Goal: Task Accomplishment & Management: Complete application form

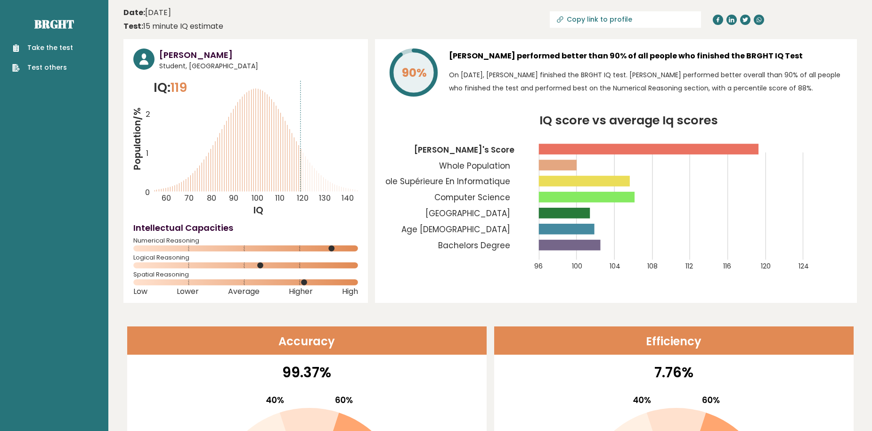
click at [47, 48] on link "Take the test" at bounding box center [42, 48] width 61 height 10
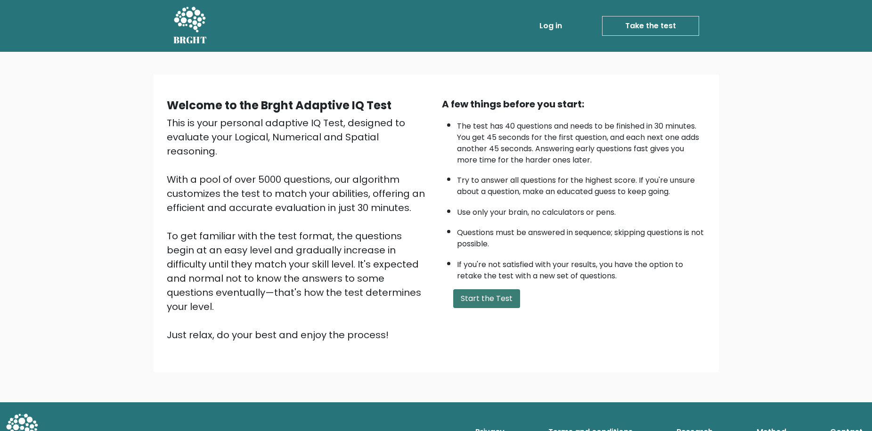
click at [484, 294] on button "Start the Test" at bounding box center [486, 298] width 67 height 19
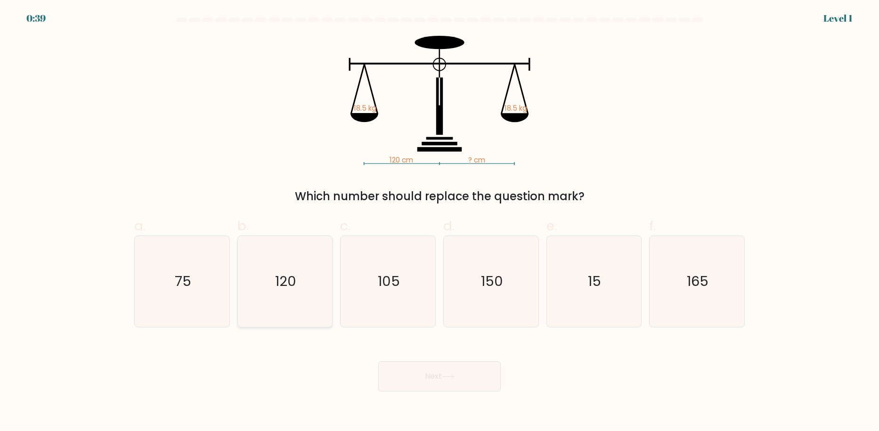
click at [287, 294] on icon "120" at bounding box center [284, 281] width 91 height 91
click at [440, 222] on input "b. 120" at bounding box center [440, 219] width 0 height 6
radio input "true"
click at [439, 378] on button "Next" at bounding box center [439, 376] width 123 height 30
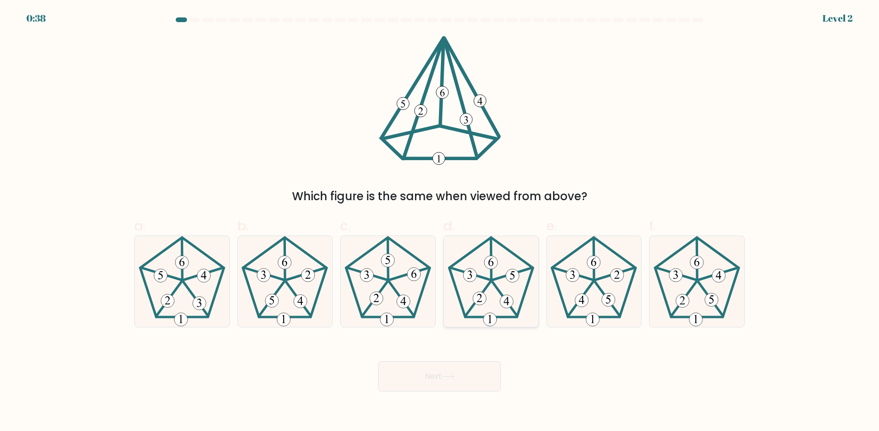
click at [473, 295] on icon at bounding box center [491, 281] width 91 height 91
click at [440, 222] on input "d." at bounding box center [440, 219] width 0 height 6
radio input "true"
click at [472, 365] on button "Next" at bounding box center [439, 376] width 123 height 30
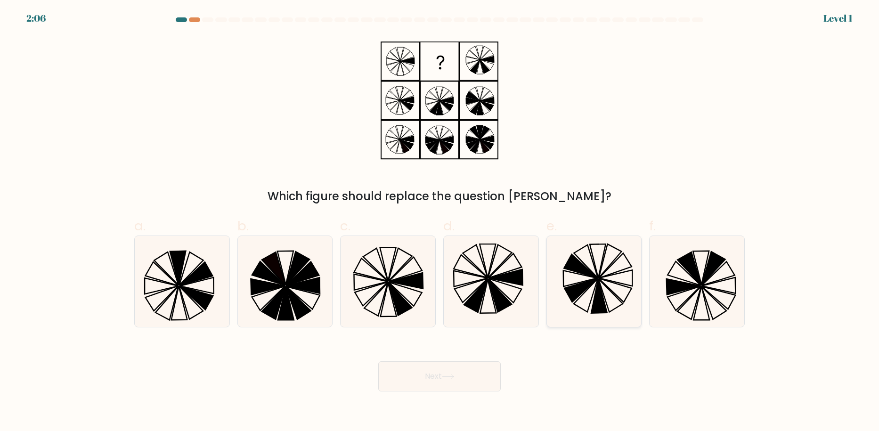
click at [582, 253] on icon at bounding box center [593, 281] width 91 height 91
click at [440, 222] on input "e." at bounding box center [440, 219] width 0 height 6
radio input "true"
click at [481, 352] on div "Next" at bounding box center [440, 365] width 622 height 53
click at [480, 379] on button "Next" at bounding box center [439, 376] width 123 height 30
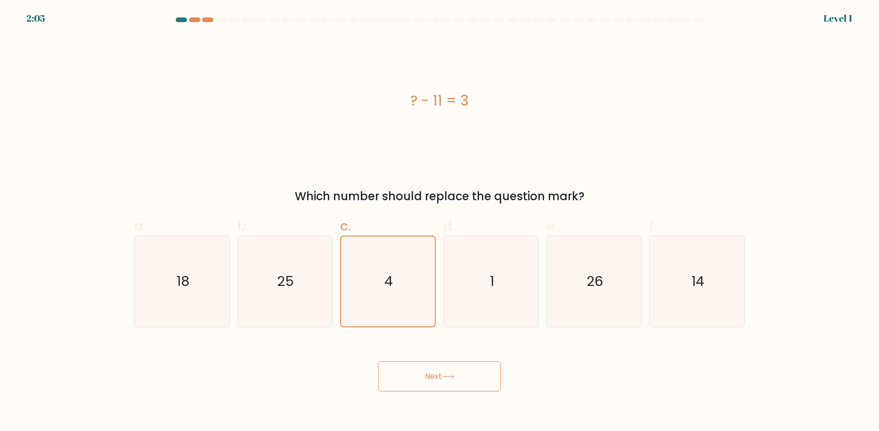
click at [441, 389] on button "Next" at bounding box center [439, 376] width 123 height 30
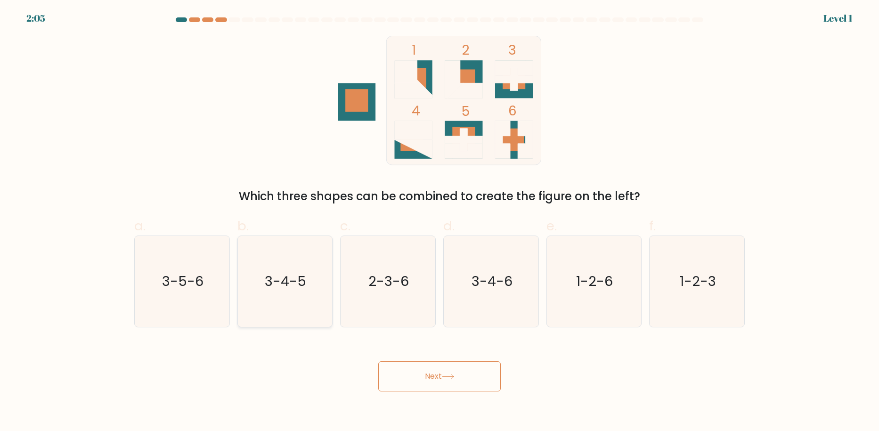
click at [302, 288] on text "3-4-5" at bounding box center [285, 281] width 41 height 19
click at [440, 222] on input "b. 3-4-5" at bounding box center [440, 219] width 0 height 6
radio input "true"
click at [441, 380] on button "Next" at bounding box center [439, 376] width 123 height 30
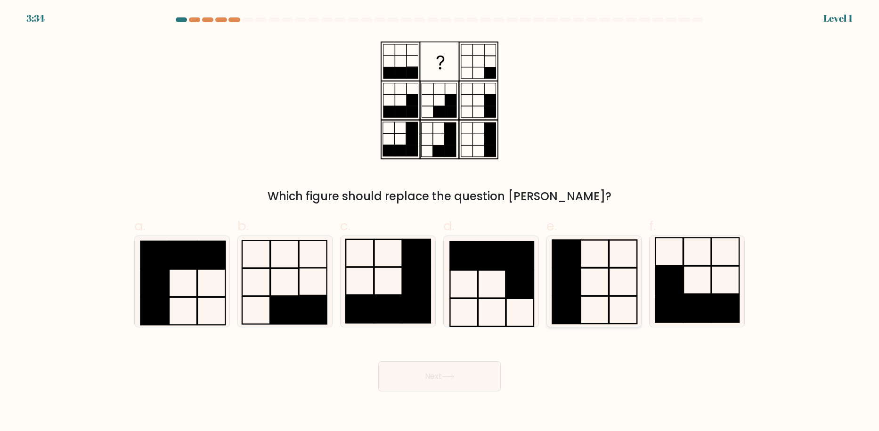
click at [603, 278] on icon at bounding box center [593, 281] width 91 height 91
click at [440, 222] on input "e." at bounding box center [440, 219] width 0 height 6
radio input "true"
drag, startPoint x: 424, startPoint y: 379, endPoint x: 430, endPoint y: 376, distance: 6.1
click at [425, 380] on button "Next" at bounding box center [439, 376] width 123 height 30
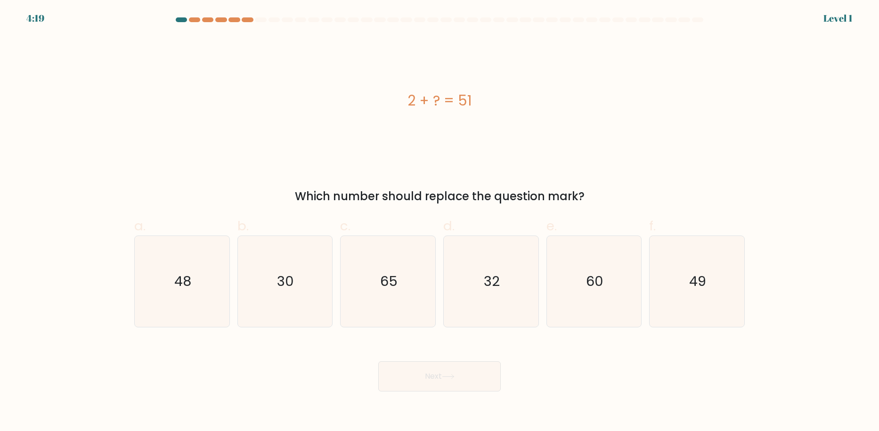
drag, startPoint x: 672, startPoint y: 286, endPoint x: 510, endPoint y: 370, distance: 182.3
click at [667, 290] on icon "49" at bounding box center [697, 281] width 91 height 91
click at [440, 222] on input "f. 49" at bounding box center [440, 219] width 0 height 6
radio input "true"
drag, startPoint x: 469, startPoint y: 384, endPoint x: 481, endPoint y: 368, distance: 20.9
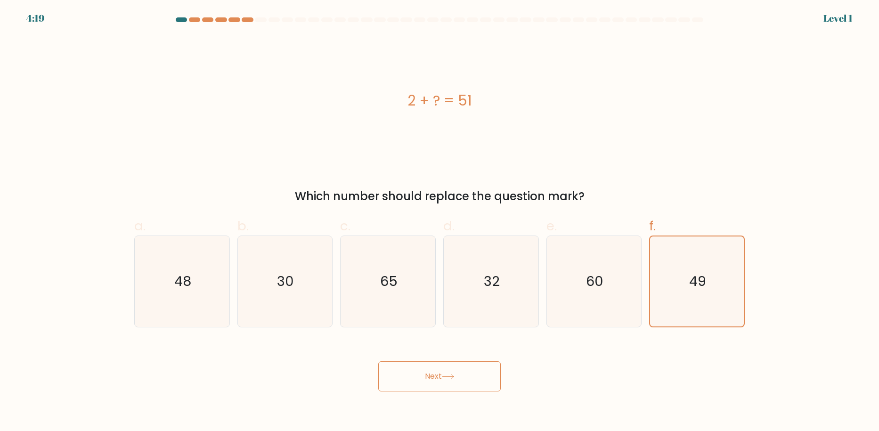
click at [469, 384] on button "Next" at bounding box center [439, 376] width 123 height 30
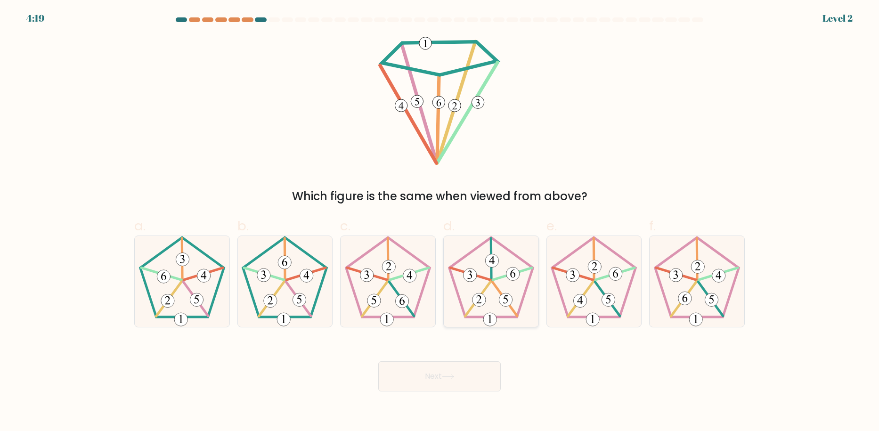
drag, startPoint x: 477, startPoint y: 293, endPoint x: 475, endPoint y: 301, distance: 8.6
click at [477, 294] on icon at bounding box center [491, 281] width 91 height 91
click at [440, 222] on input "d." at bounding box center [440, 219] width 0 height 6
radio input "true"
click at [455, 374] on icon at bounding box center [448, 376] width 13 height 5
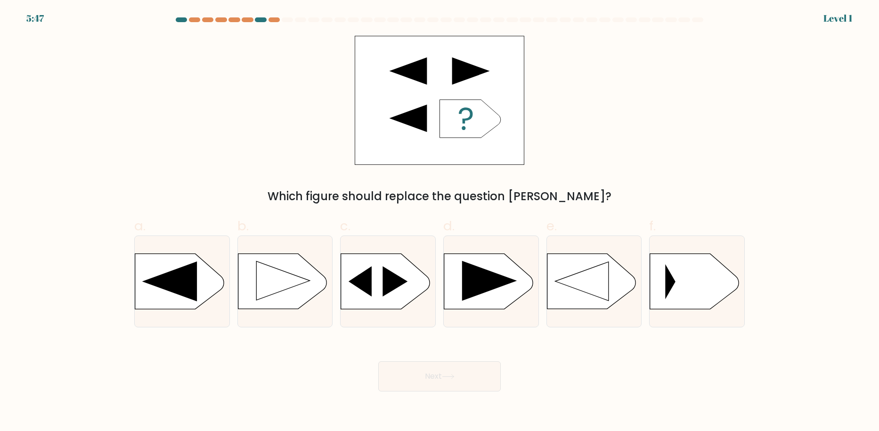
click at [384, 290] on icon at bounding box center [395, 281] width 25 height 30
click at [440, 222] on input "c." at bounding box center [440, 219] width 0 height 6
radio input "true"
click at [415, 365] on button "Next" at bounding box center [439, 376] width 123 height 30
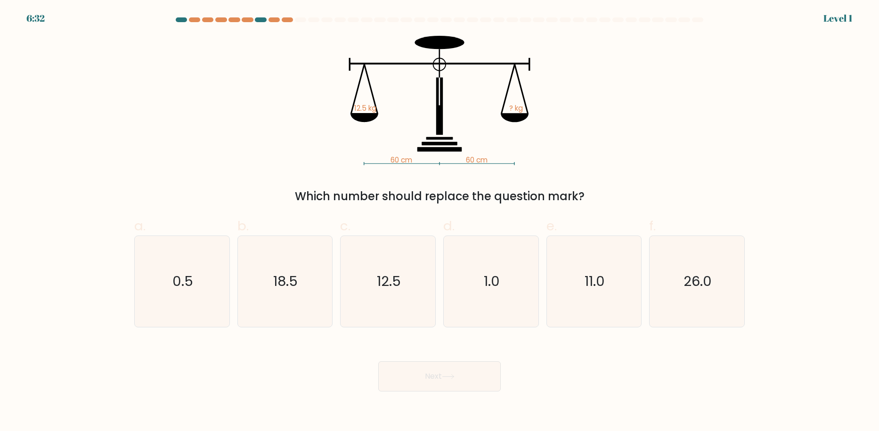
drag, startPoint x: 293, startPoint y: 266, endPoint x: 425, endPoint y: 352, distance: 158.3
click at [300, 272] on icon "18.5" at bounding box center [284, 281] width 91 height 91
click at [435, 360] on div "Next" at bounding box center [440, 365] width 622 height 53
click at [305, 289] on icon "18.5" at bounding box center [284, 281] width 91 height 91
click at [440, 222] on input "b. 18.5" at bounding box center [440, 219] width 0 height 6
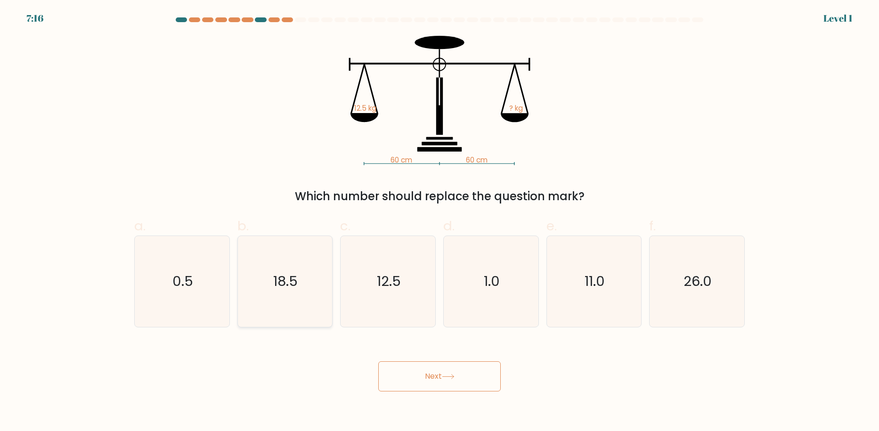
radio input "true"
click at [425, 385] on button "Next" at bounding box center [439, 376] width 123 height 30
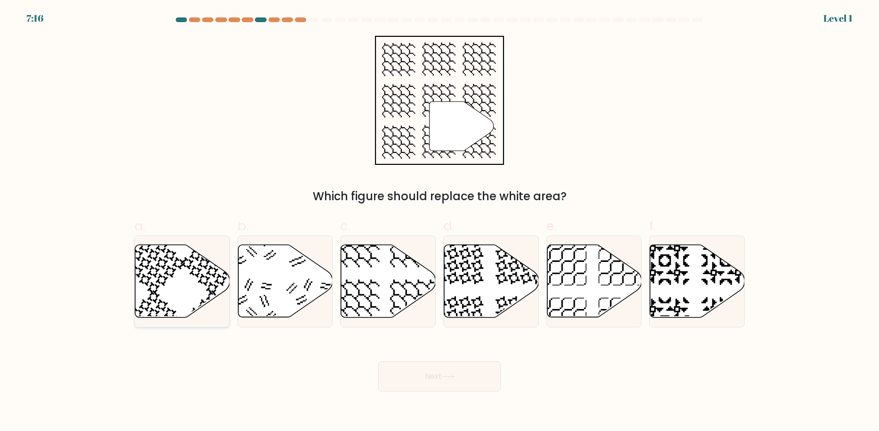
click at [157, 256] on icon at bounding box center [182, 281] width 95 height 73
click at [440, 222] on input "a." at bounding box center [440, 219] width 0 height 6
radio input "true"
click at [437, 379] on button "Next" at bounding box center [439, 376] width 123 height 30
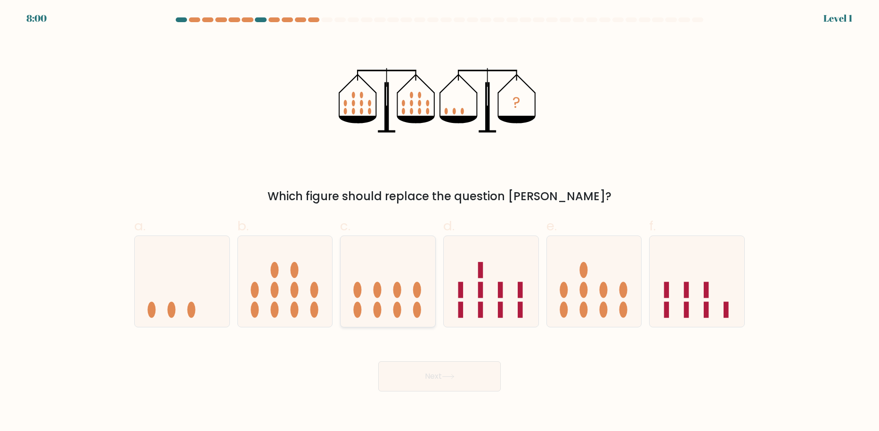
click at [433, 297] on icon at bounding box center [388, 281] width 95 height 78
click at [440, 222] on input "c." at bounding box center [440, 219] width 0 height 6
radio input "true"
click at [436, 371] on button "Next" at bounding box center [439, 376] width 123 height 30
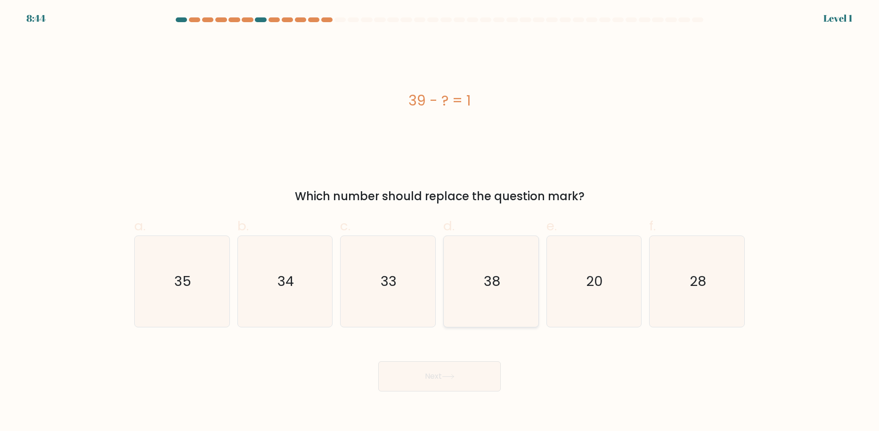
click at [503, 309] on icon "38" at bounding box center [491, 281] width 91 height 91
click at [440, 222] on input "d. 38" at bounding box center [440, 219] width 0 height 6
radio input "true"
click at [462, 361] on div "Next" at bounding box center [440, 365] width 622 height 53
drag, startPoint x: 375, startPoint y: 270, endPoint x: 395, endPoint y: 293, distance: 31.1
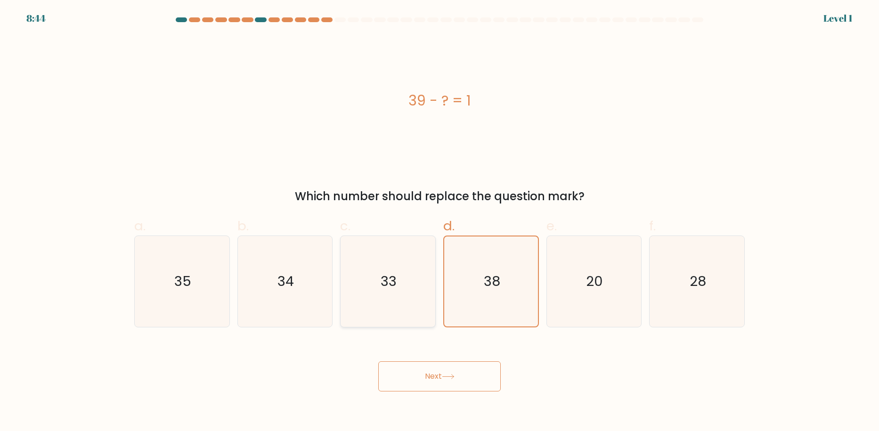
click at [376, 272] on icon "33" at bounding box center [388, 281] width 91 height 91
click at [440, 222] on input "c. 33" at bounding box center [440, 219] width 0 height 6
radio input "true"
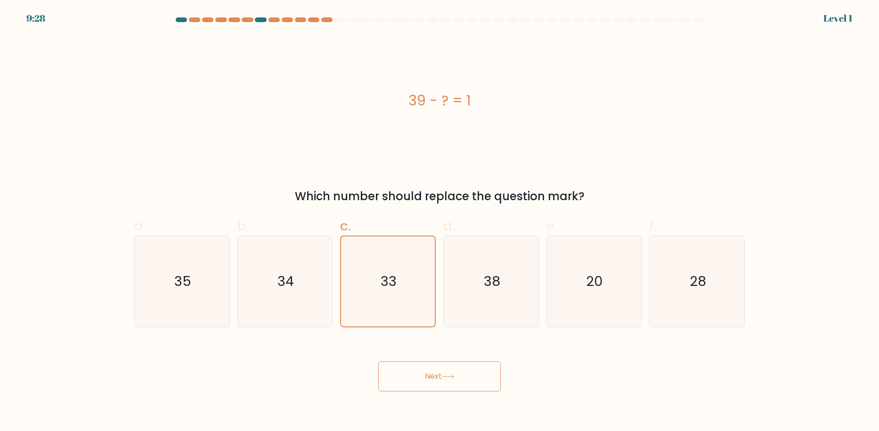
click at [434, 368] on button "Next" at bounding box center [439, 376] width 123 height 30
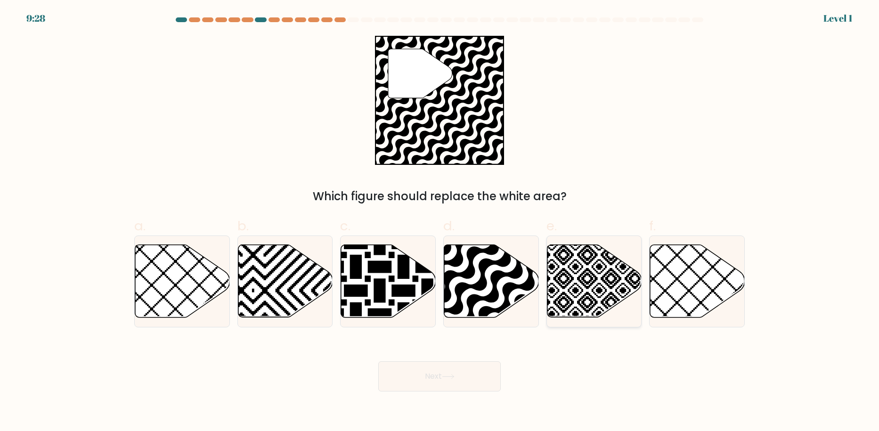
drag, startPoint x: 613, startPoint y: 280, endPoint x: 571, endPoint y: 313, distance: 53.0
click at [612, 281] on icon at bounding box center [594, 281] width 95 height 73
click at [440, 222] on input "e." at bounding box center [440, 219] width 0 height 6
radio input "true"
click at [487, 392] on body "9:28 Level 1" at bounding box center [439, 215] width 879 height 431
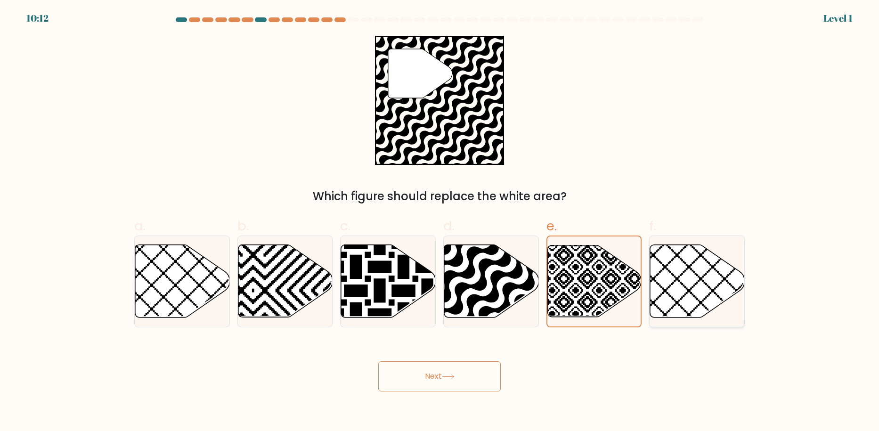
click at [702, 285] on icon at bounding box center [697, 281] width 95 height 73
click at [440, 222] on input "f." at bounding box center [440, 219] width 0 height 6
radio input "true"
click at [487, 374] on button "Next" at bounding box center [439, 376] width 123 height 30
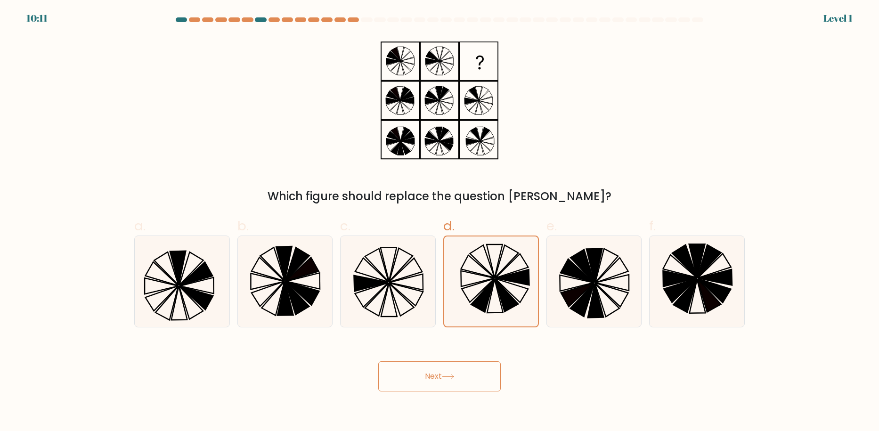
click at [467, 367] on button "Next" at bounding box center [439, 376] width 123 height 30
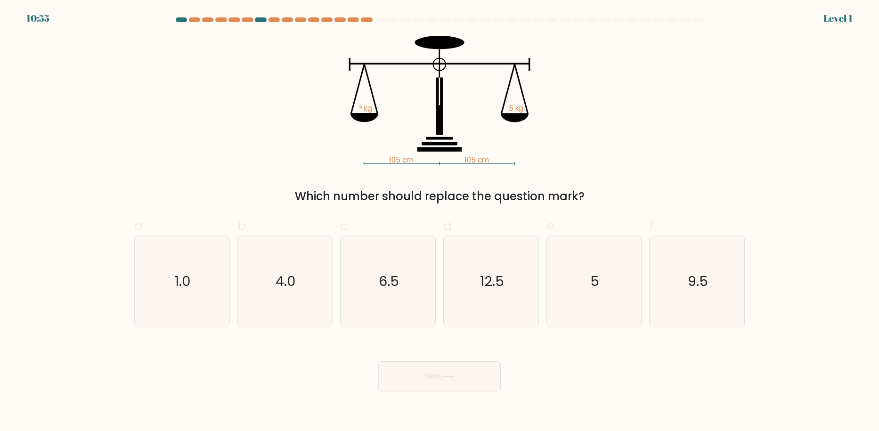
click at [415, 297] on icon "6.5" at bounding box center [388, 281] width 91 height 91
click at [440, 222] on input "c. 6.5" at bounding box center [440, 219] width 0 height 6
radio input "true"
click at [432, 361] on div "Next" at bounding box center [440, 365] width 622 height 53
click at [449, 375] on icon at bounding box center [448, 376] width 13 height 5
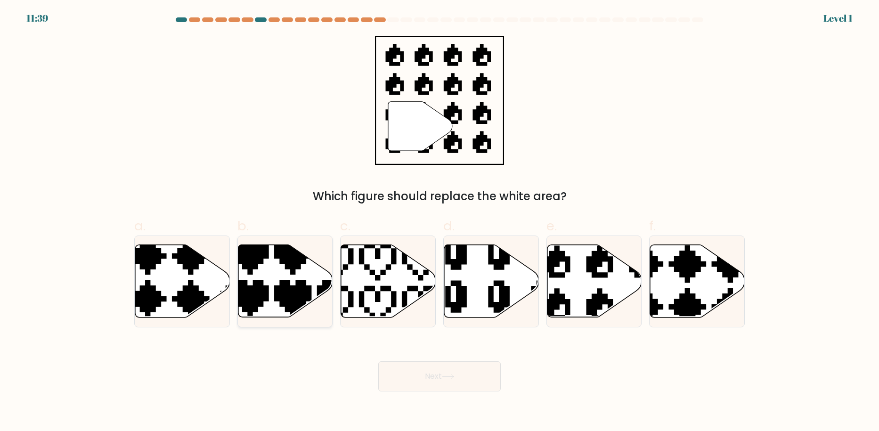
click at [284, 272] on icon at bounding box center [285, 281] width 95 height 73
click at [440, 222] on input "b." at bounding box center [440, 219] width 0 height 6
radio input "true"
click at [447, 376] on icon at bounding box center [448, 376] width 13 height 5
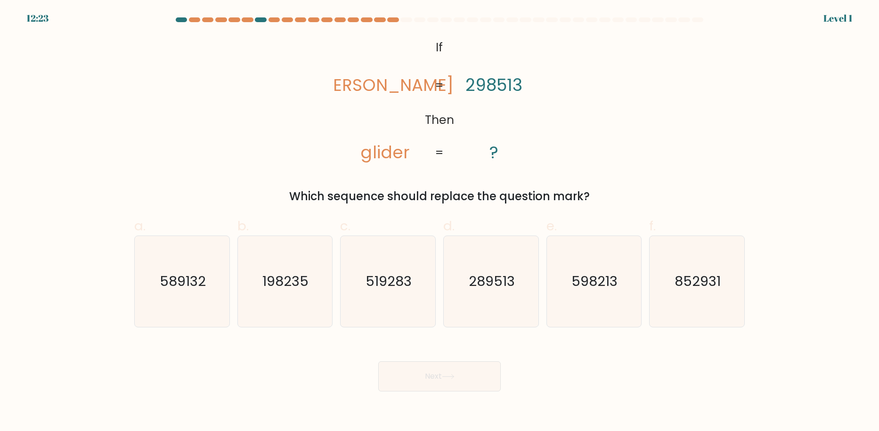
click at [561, 302] on icon "598213" at bounding box center [593, 281] width 91 height 91
click at [440, 222] on input "e. 598213" at bounding box center [440, 219] width 0 height 6
radio input "true"
click at [430, 374] on button "Next" at bounding box center [439, 376] width 123 height 30
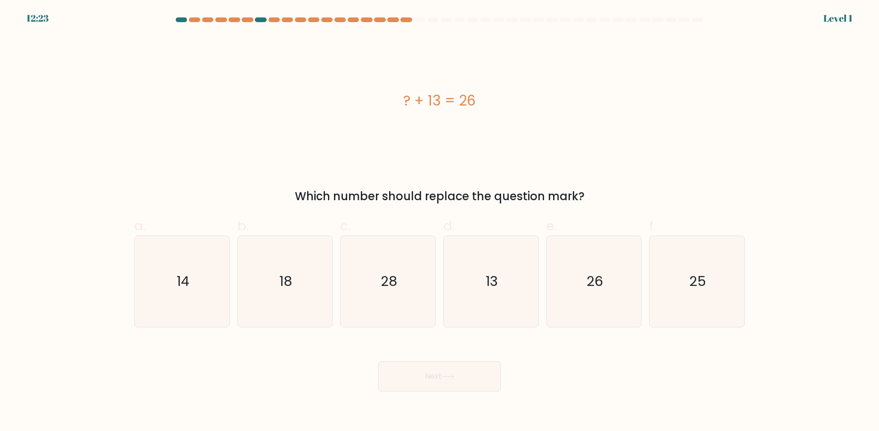
drag, startPoint x: 690, startPoint y: 290, endPoint x: 484, endPoint y: 357, distance: 216.1
click at [683, 294] on icon "25" at bounding box center [697, 281] width 91 height 91
click at [440, 222] on input "f. 25" at bounding box center [440, 219] width 0 height 6
radio input "true"
click at [467, 366] on button "Next" at bounding box center [439, 376] width 123 height 30
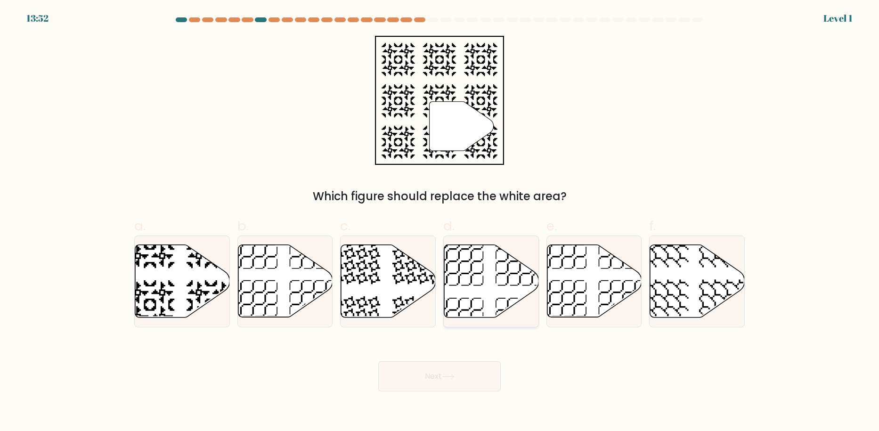
click at [481, 311] on icon at bounding box center [491, 281] width 95 height 73
click at [440, 222] on input "d." at bounding box center [440, 219] width 0 height 6
radio input "true"
click at [458, 368] on button "Next" at bounding box center [439, 376] width 123 height 30
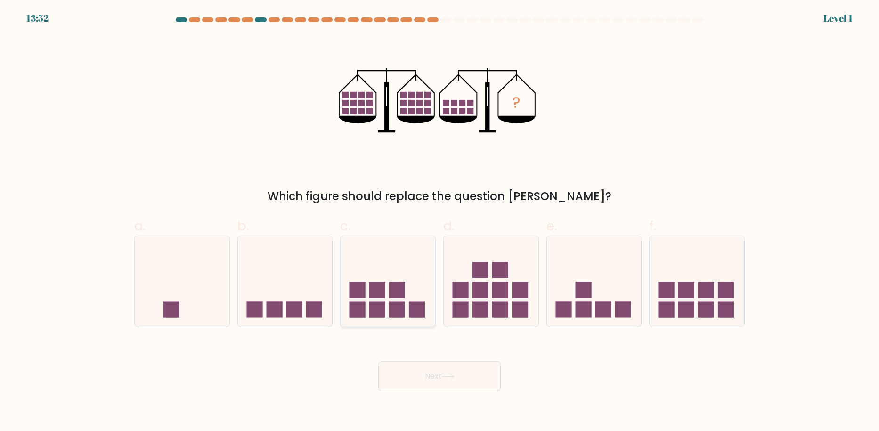
click at [381, 282] on icon at bounding box center [388, 281] width 95 height 78
click at [440, 222] on input "c." at bounding box center [440, 219] width 0 height 6
radio input "true"
click at [423, 360] on div "Next" at bounding box center [440, 365] width 622 height 53
drag, startPoint x: 545, startPoint y: 303, endPoint x: 530, endPoint y: 316, distance: 19.4
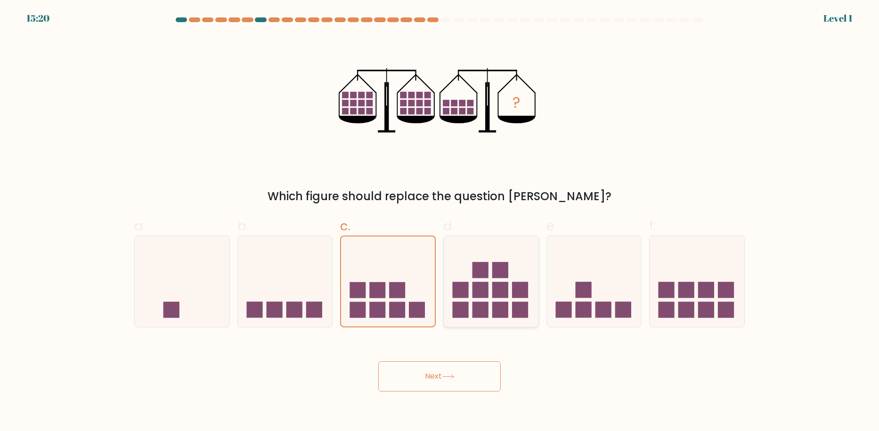
click at [546, 304] on div "e." at bounding box center [594, 271] width 103 height 111
click at [440, 378] on button "Next" at bounding box center [439, 376] width 123 height 30
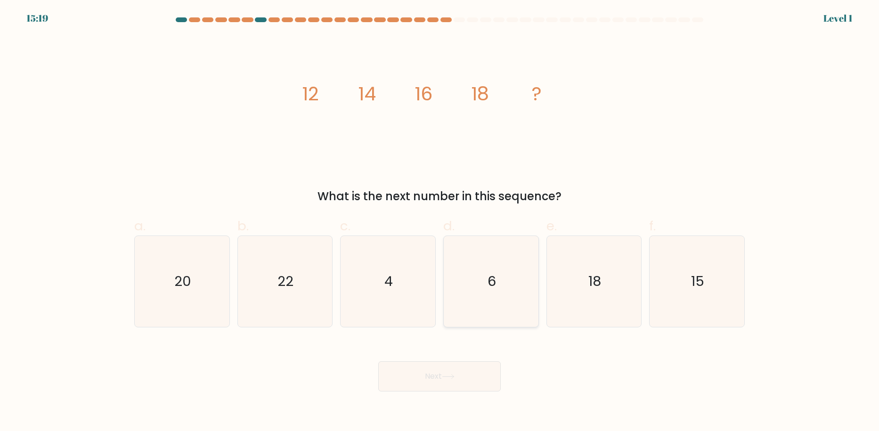
drag, startPoint x: 488, startPoint y: 311, endPoint x: 489, endPoint y: 327, distance: 16.1
click at [488, 311] on icon "6" at bounding box center [491, 281] width 91 height 91
click at [440, 222] on input "d. 6" at bounding box center [440, 219] width 0 height 6
radio input "true"
click at [461, 383] on button "Next" at bounding box center [439, 376] width 123 height 30
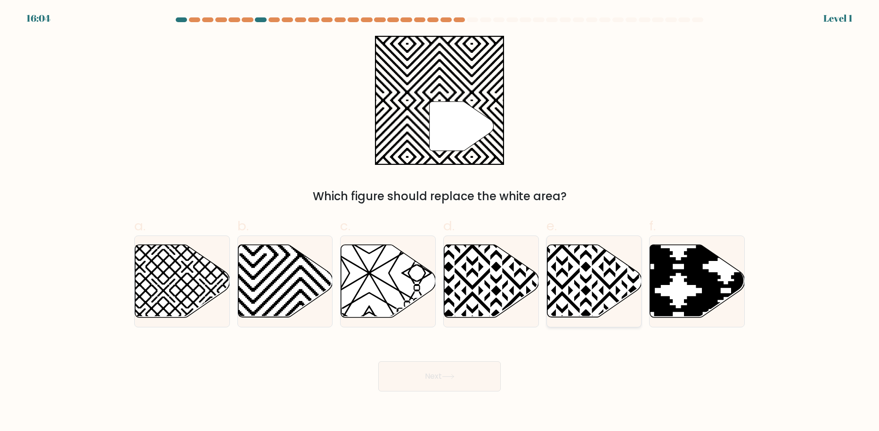
drag, startPoint x: 570, startPoint y: 300, endPoint x: 529, endPoint y: 319, distance: 45.1
click at [570, 301] on icon at bounding box center [562, 242] width 191 height 191
click at [440, 222] on input "e." at bounding box center [440, 219] width 0 height 6
radio input "true"
click at [420, 381] on button "Next" at bounding box center [439, 376] width 123 height 30
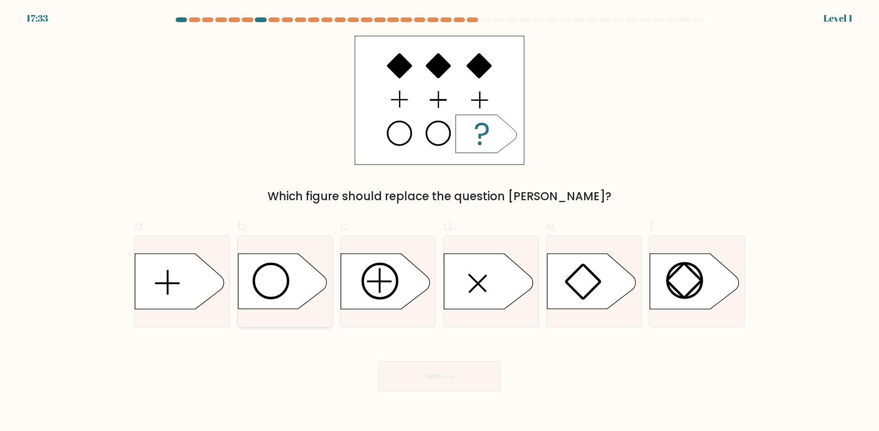
click at [264, 295] on icon at bounding box center [282, 281] width 89 height 55
click at [440, 222] on input "b." at bounding box center [440, 219] width 0 height 6
radio input "true"
click at [477, 390] on button "Next" at bounding box center [439, 376] width 123 height 30
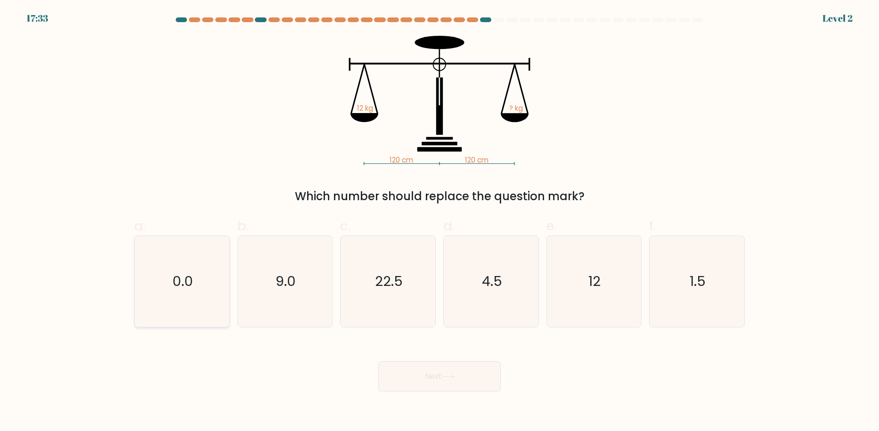
click at [204, 286] on icon "0.0" at bounding box center [182, 281] width 91 height 91
click at [440, 222] on input "a. 0.0" at bounding box center [440, 219] width 0 height 6
radio input "true"
click at [401, 360] on div "Next" at bounding box center [440, 365] width 622 height 53
click at [440, 381] on button "Next" at bounding box center [439, 376] width 123 height 30
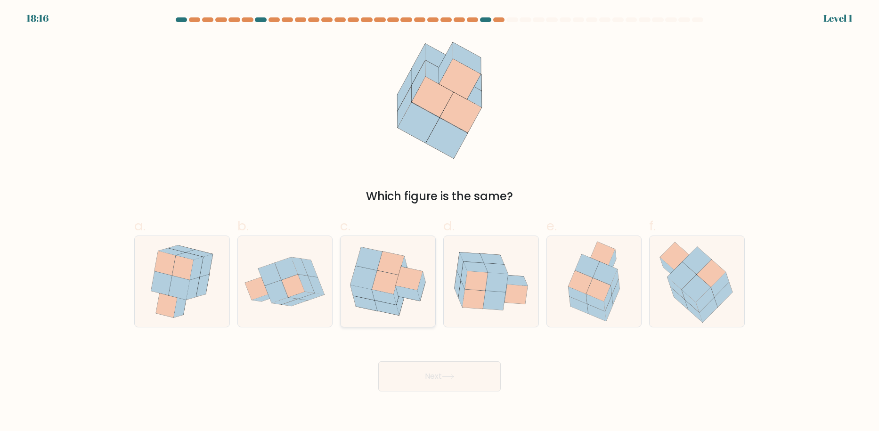
click at [390, 285] on icon at bounding box center [385, 283] width 27 height 24
click at [440, 222] on input "c." at bounding box center [440, 219] width 0 height 6
radio input "true"
click at [420, 364] on button "Next" at bounding box center [439, 376] width 123 height 30
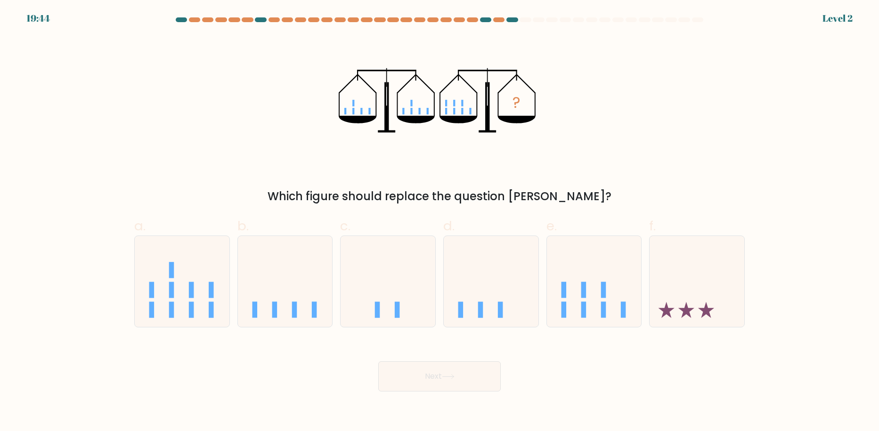
drag, startPoint x: 459, startPoint y: 390, endPoint x: 488, endPoint y: 329, distance: 67.5
click at [460, 390] on button "Next" at bounding box center [439, 376] width 123 height 30
click at [495, 311] on icon at bounding box center [491, 281] width 95 height 78
click at [440, 222] on input "d." at bounding box center [440, 219] width 0 height 6
radio input "true"
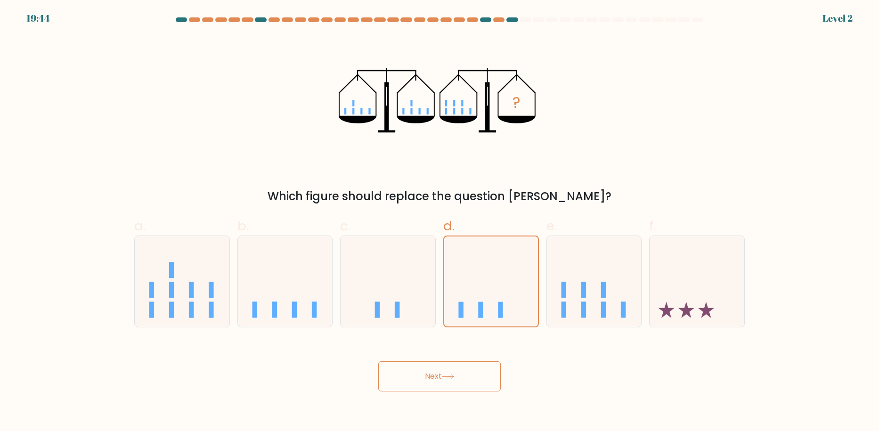
click at [460, 370] on button "Next" at bounding box center [439, 376] width 123 height 30
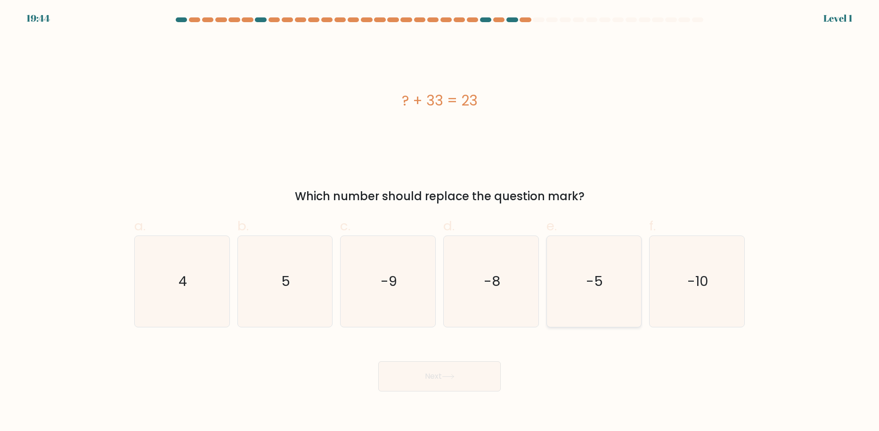
click at [582, 277] on icon "-5" at bounding box center [593, 281] width 91 height 91
click at [440, 222] on input "e. -5" at bounding box center [440, 219] width 0 height 6
radio input "true"
drag, startPoint x: 448, startPoint y: 363, endPoint x: 461, endPoint y: 358, distance: 14.6
click at [447, 363] on button "Next" at bounding box center [439, 376] width 123 height 30
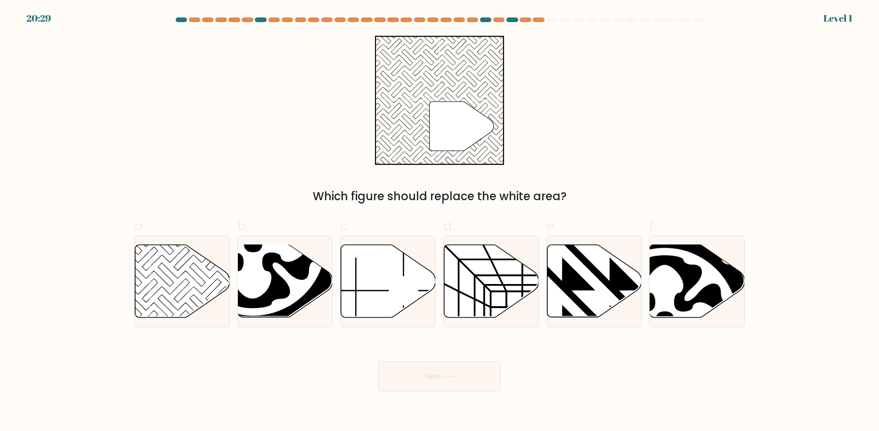
click at [696, 284] on g at bounding box center [665, 320] width 191 height 191
click at [440, 222] on input "f." at bounding box center [440, 219] width 0 height 6
radio input "true"
click at [459, 376] on button "Next" at bounding box center [439, 376] width 123 height 30
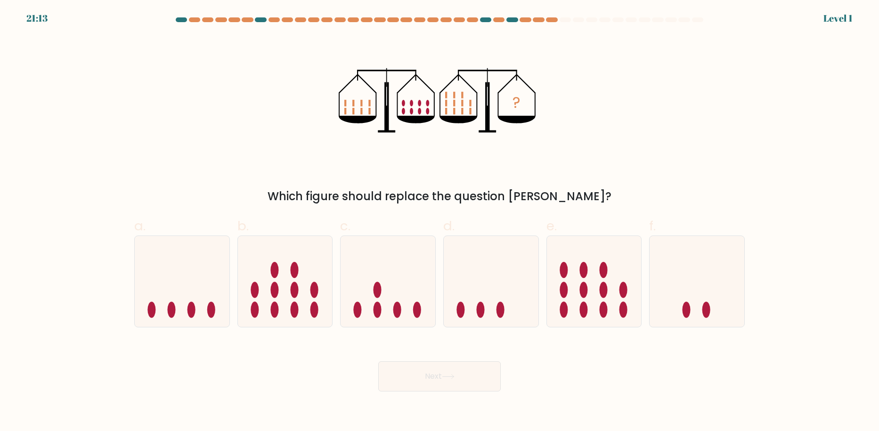
drag, startPoint x: 491, startPoint y: 305, endPoint x: 476, endPoint y: 346, distance: 43.4
click at [491, 309] on icon at bounding box center [491, 281] width 95 height 78
click at [440, 222] on input "d." at bounding box center [440, 219] width 0 height 6
radio input "true"
click at [466, 369] on button "Next" at bounding box center [439, 376] width 123 height 30
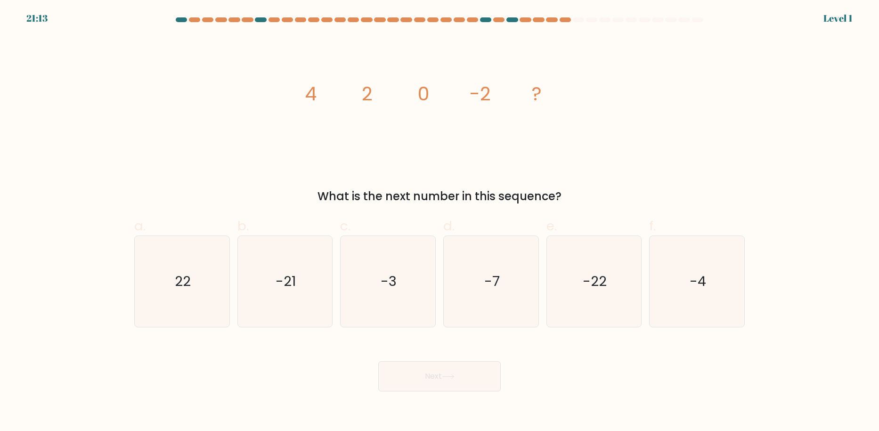
click at [586, 291] on icon "-22" at bounding box center [593, 281] width 91 height 91
click at [440, 222] on input "e. -22" at bounding box center [440, 219] width 0 height 6
radio input "true"
click at [452, 365] on button "Next" at bounding box center [439, 376] width 123 height 30
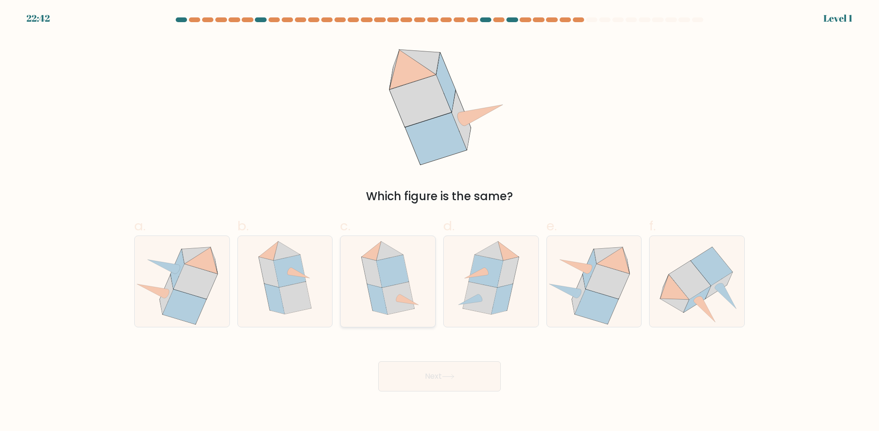
click at [435, 308] on div at bounding box center [388, 282] width 96 height 92
click at [440, 222] on input "c." at bounding box center [440, 219] width 0 height 6
radio input "true"
click at [462, 365] on button "Next" at bounding box center [439, 376] width 123 height 30
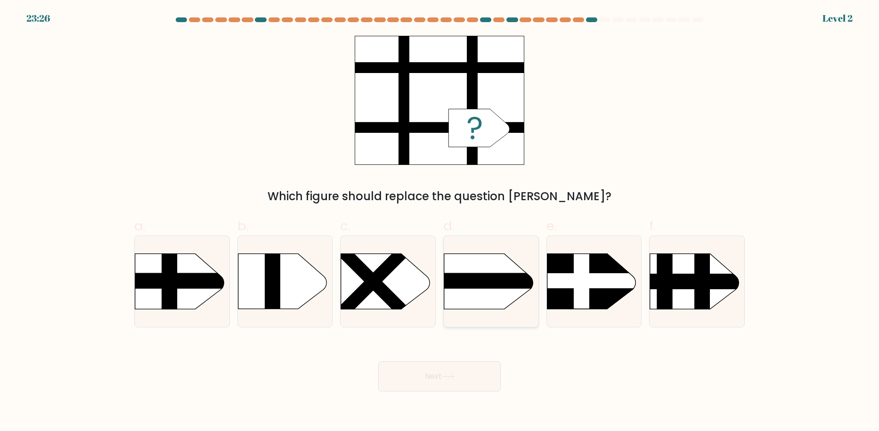
click at [482, 298] on rect at bounding box center [431, 240] width 246 height 187
click at [440, 222] on input "d." at bounding box center [440, 219] width 0 height 6
radio input "true"
click at [456, 366] on button "Next" at bounding box center [439, 376] width 123 height 30
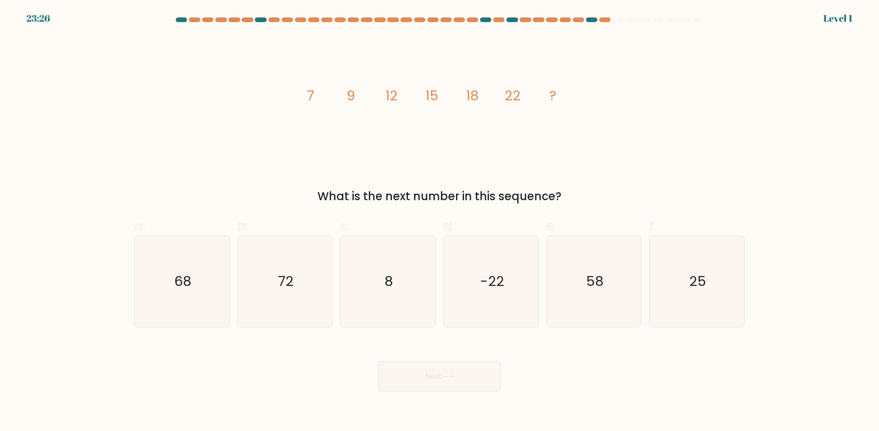
click at [544, 304] on div "e. 58" at bounding box center [594, 271] width 103 height 111
click at [437, 360] on div "Next" at bounding box center [440, 365] width 622 height 53
click at [369, 308] on icon "8" at bounding box center [388, 281] width 91 height 91
click at [440, 222] on input "c. 8" at bounding box center [440, 219] width 0 height 6
radio input "true"
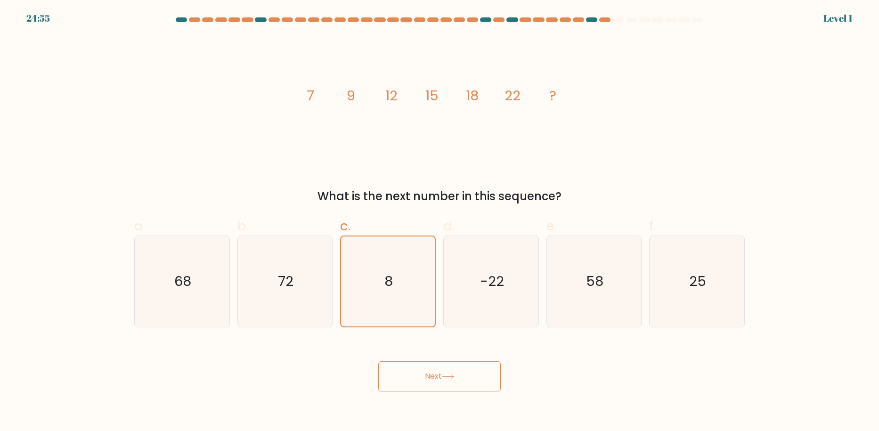
click at [422, 394] on body "24:55 Level 1" at bounding box center [439, 215] width 879 height 431
click at [441, 370] on button "Next" at bounding box center [439, 376] width 123 height 30
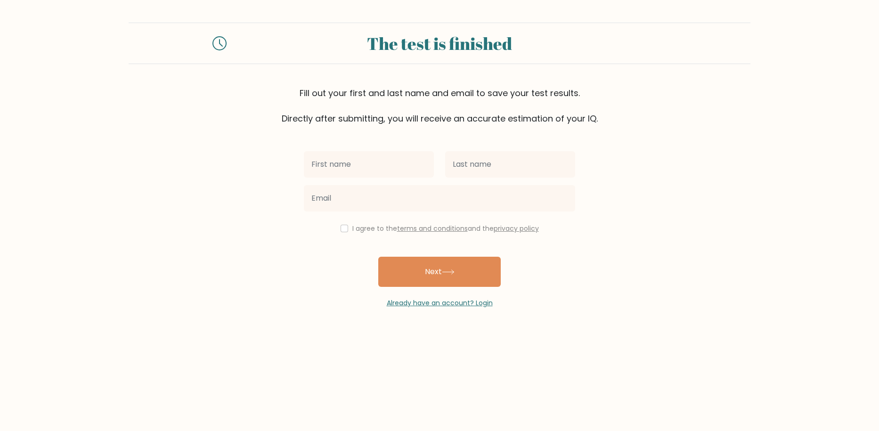
click at [438, 366] on body "The test is finished Fill out your first and last name and email to save your t…" at bounding box center [439, 215] width 879 height 431
